Goal: Information Seeking & Learning: Find specific page/section

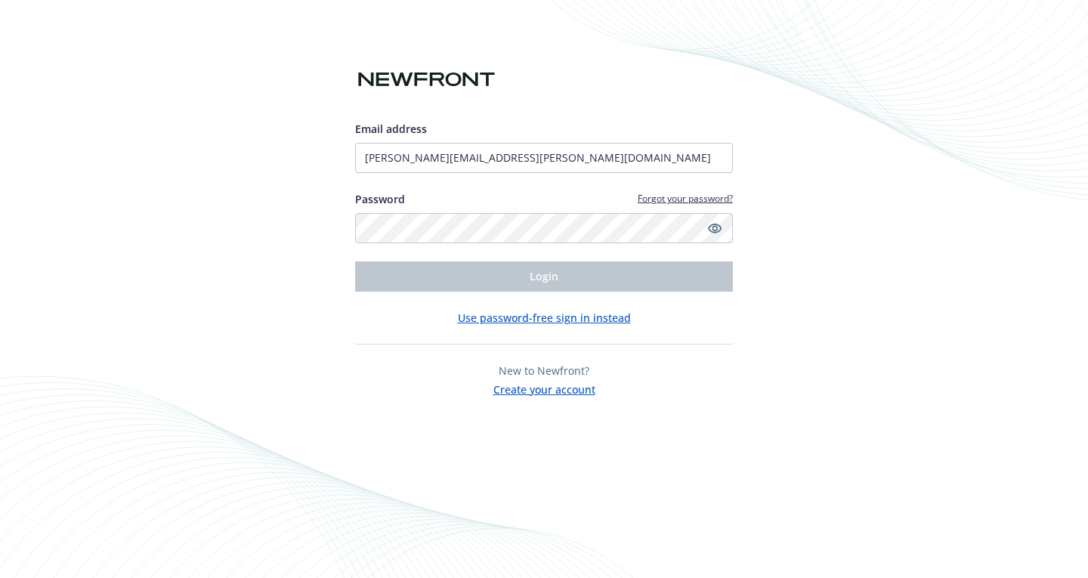
type input "[PERSON_NAME][EMAIL_ADDRESS][PERSON_NAME][DOMAIN_NAME]"
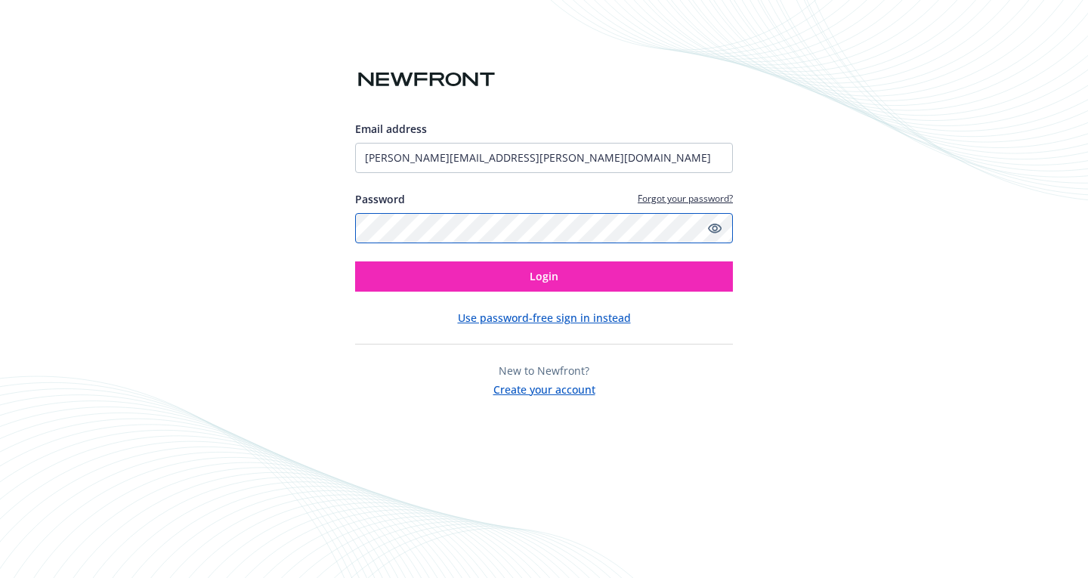
click at [355, 261] on button "Login" at bounding box center [544, 276] width 378 height 30
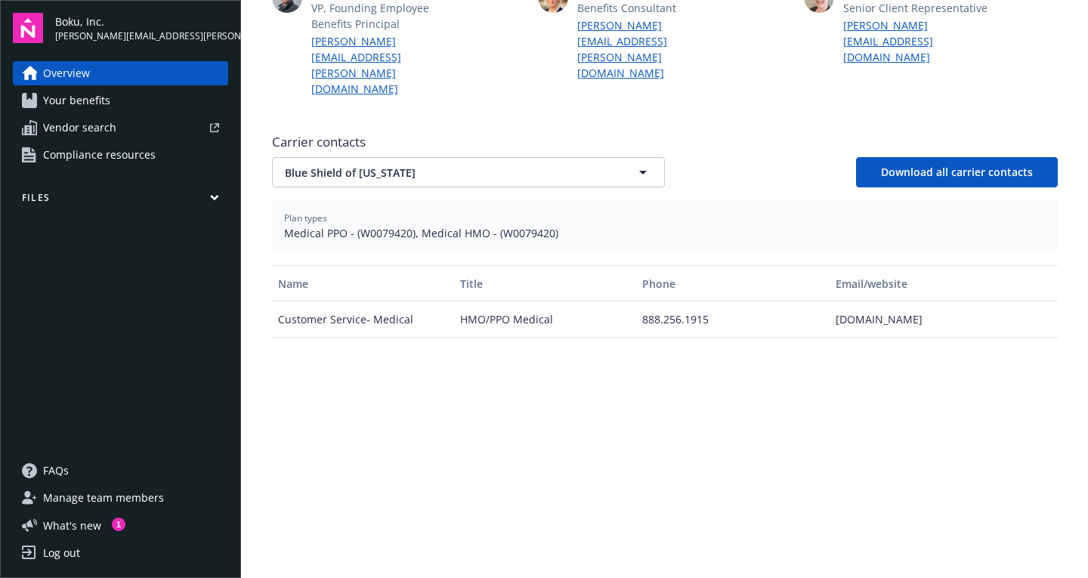
scroll to position [698, 0]
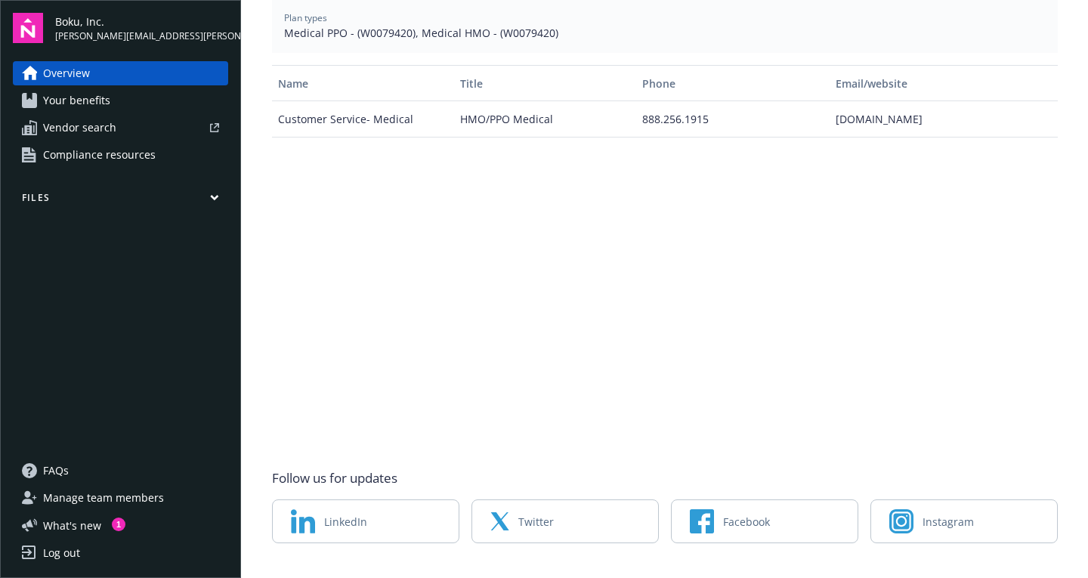
click at [98, 104] on span "Your benefits" at bounding box center [76, 100] width 67 height 24
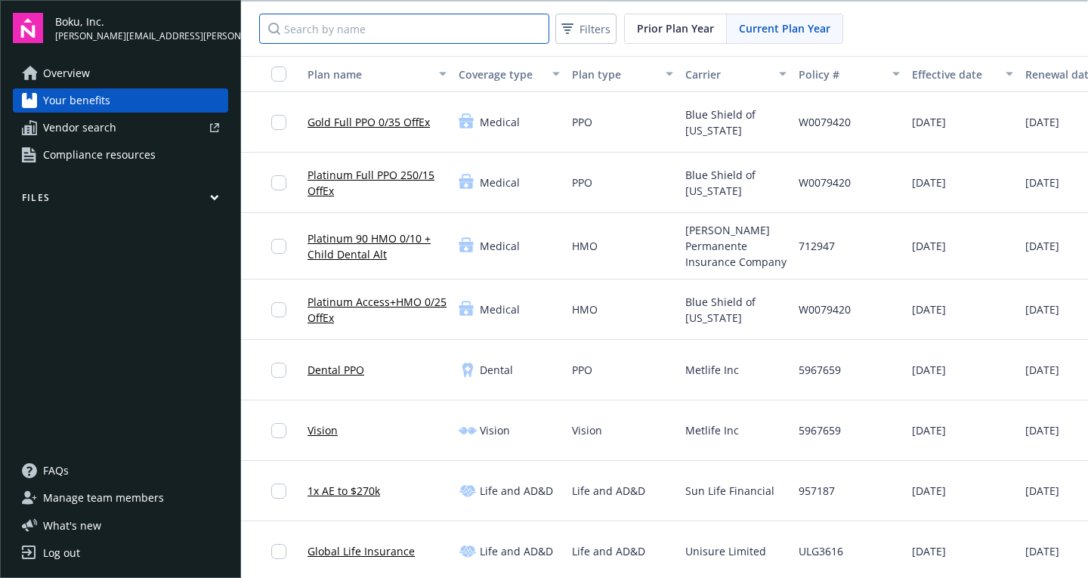
click at [375, 29] on input "Search by name" at bounding box center [404, 29] width 290 height 30
type input "a"
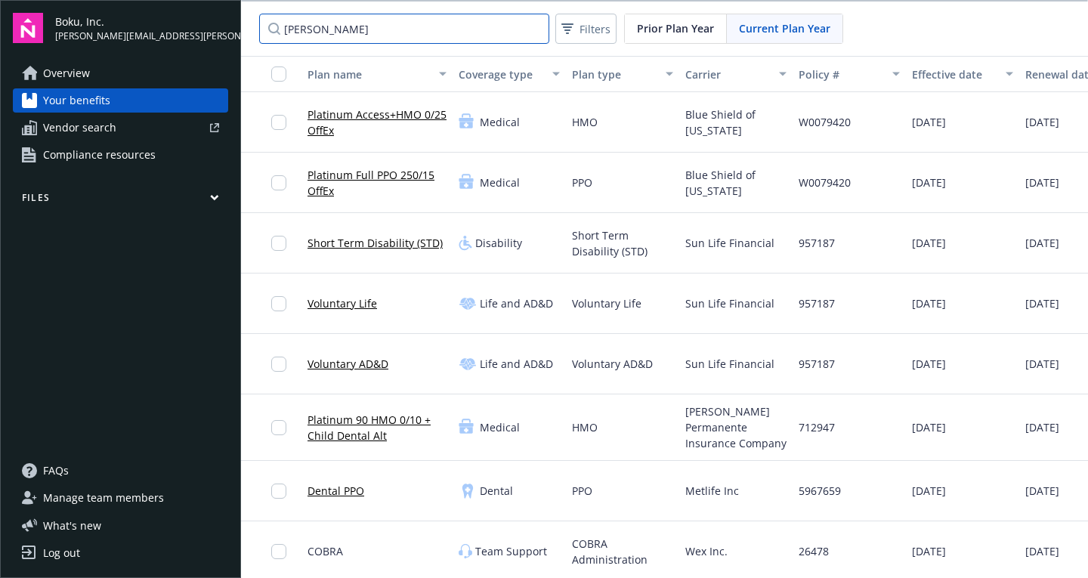
type input "[PERSON_NAME]"
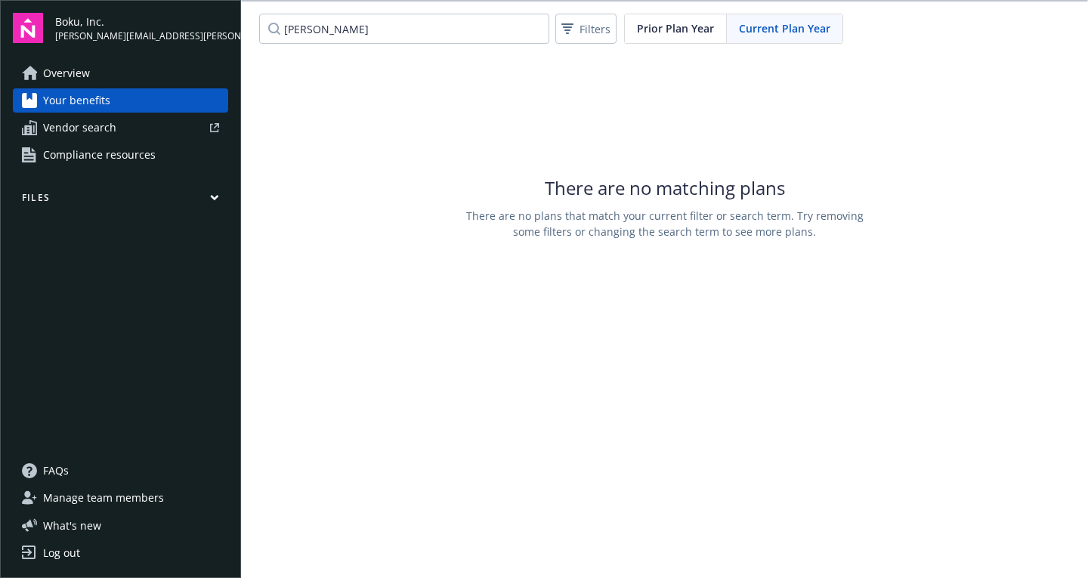
click at [79, 192] on button "Files" at bounding box center [120, 200] width 215 height 19
